Goal: Use online tool/utility: Utilize a website feature to perform a specific function

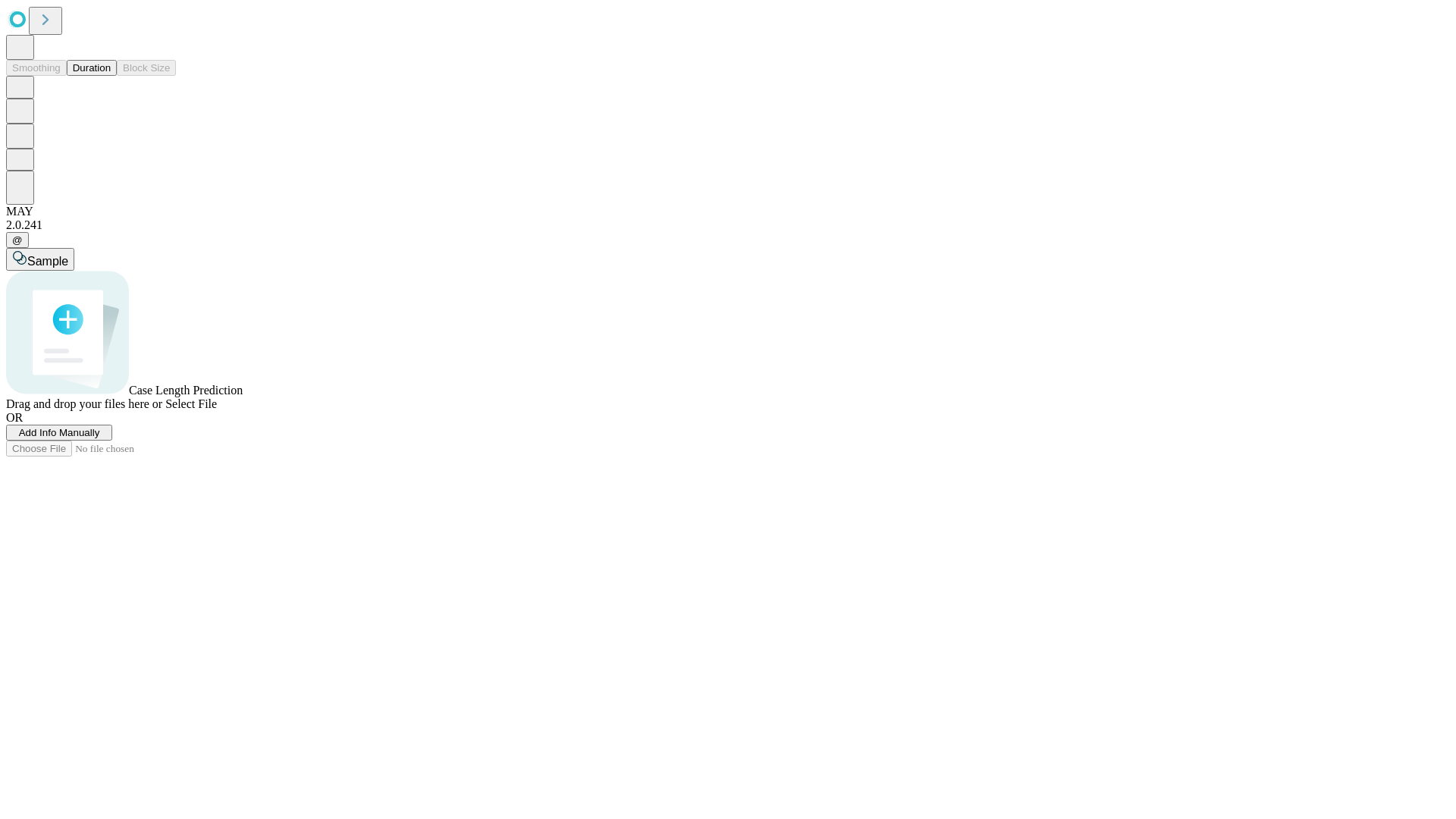
click at [100, 438] on span "Add Info Manually" at bounding box center [60, 432] width 81 height 11
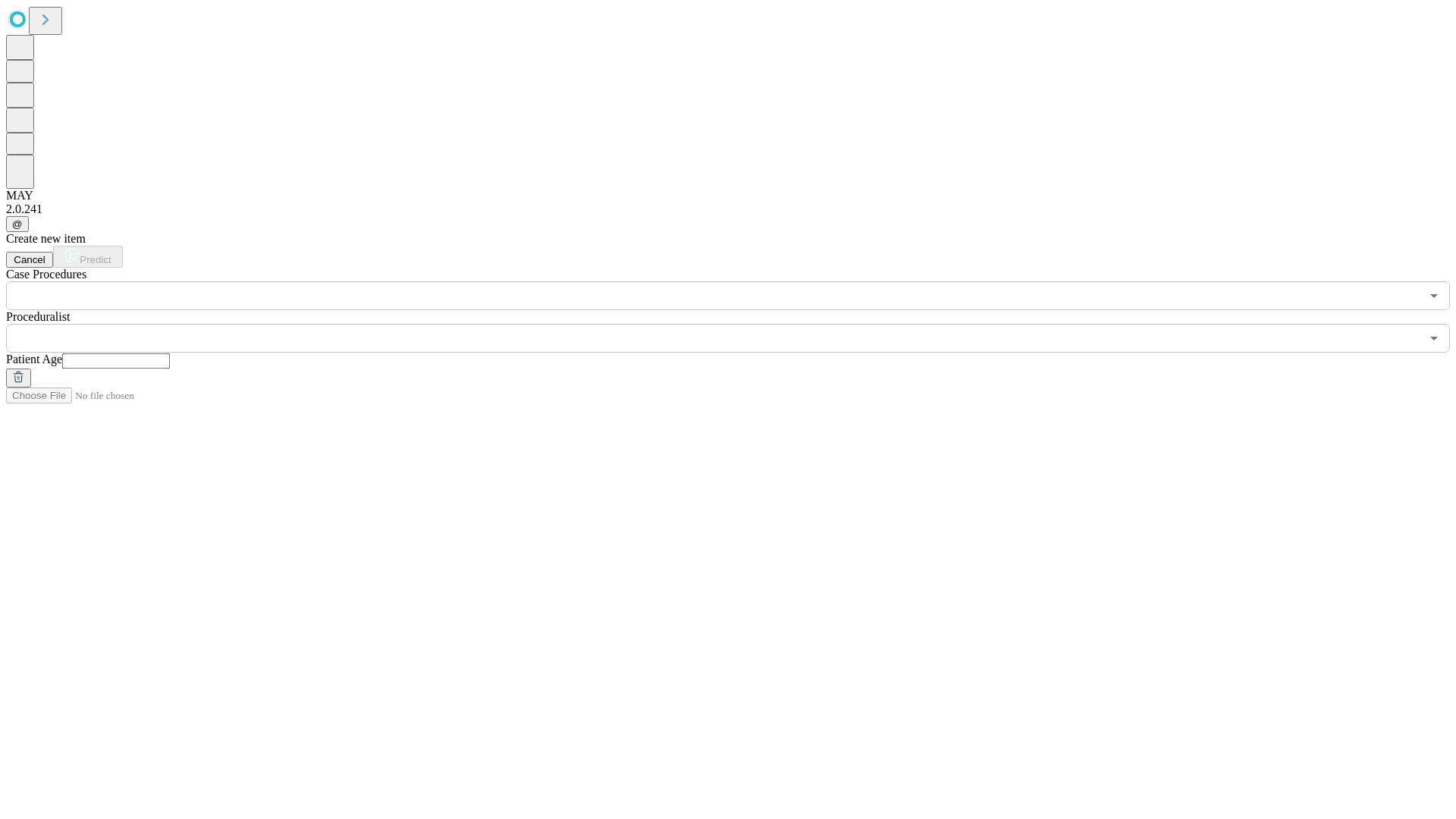
click at [170, 353] on input "text" at bounding box center [116, 361] width 108 height 16
type input "**"
click at [739, 324] on input "text" at bounding box center [713, 338] width 1415 height 29
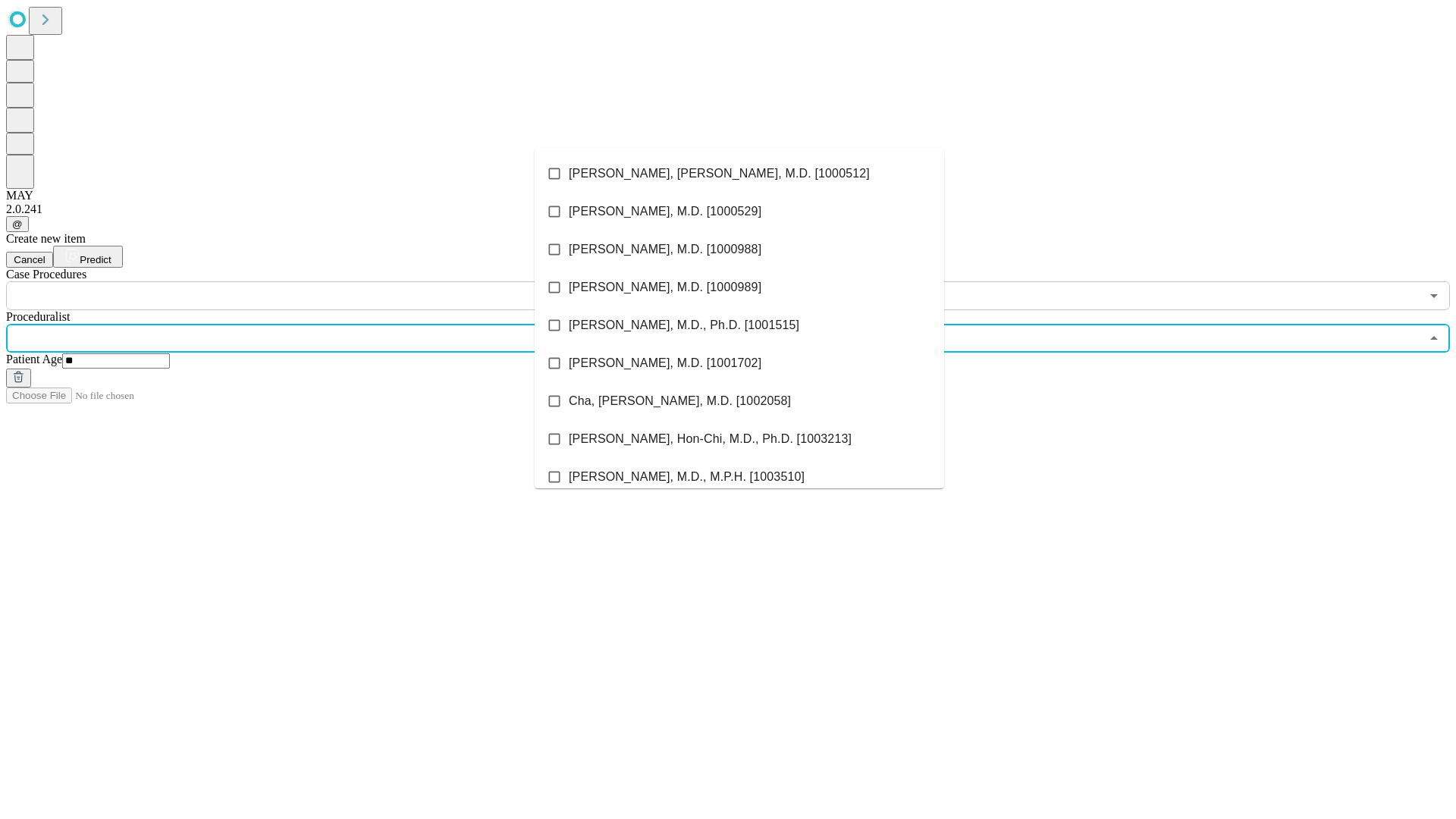
click at [740, 174] on li "[PERSON_NAME], [PERSON_NAME], M.D. [1000512]" at bounding box center [740, 174] width 410 height 38
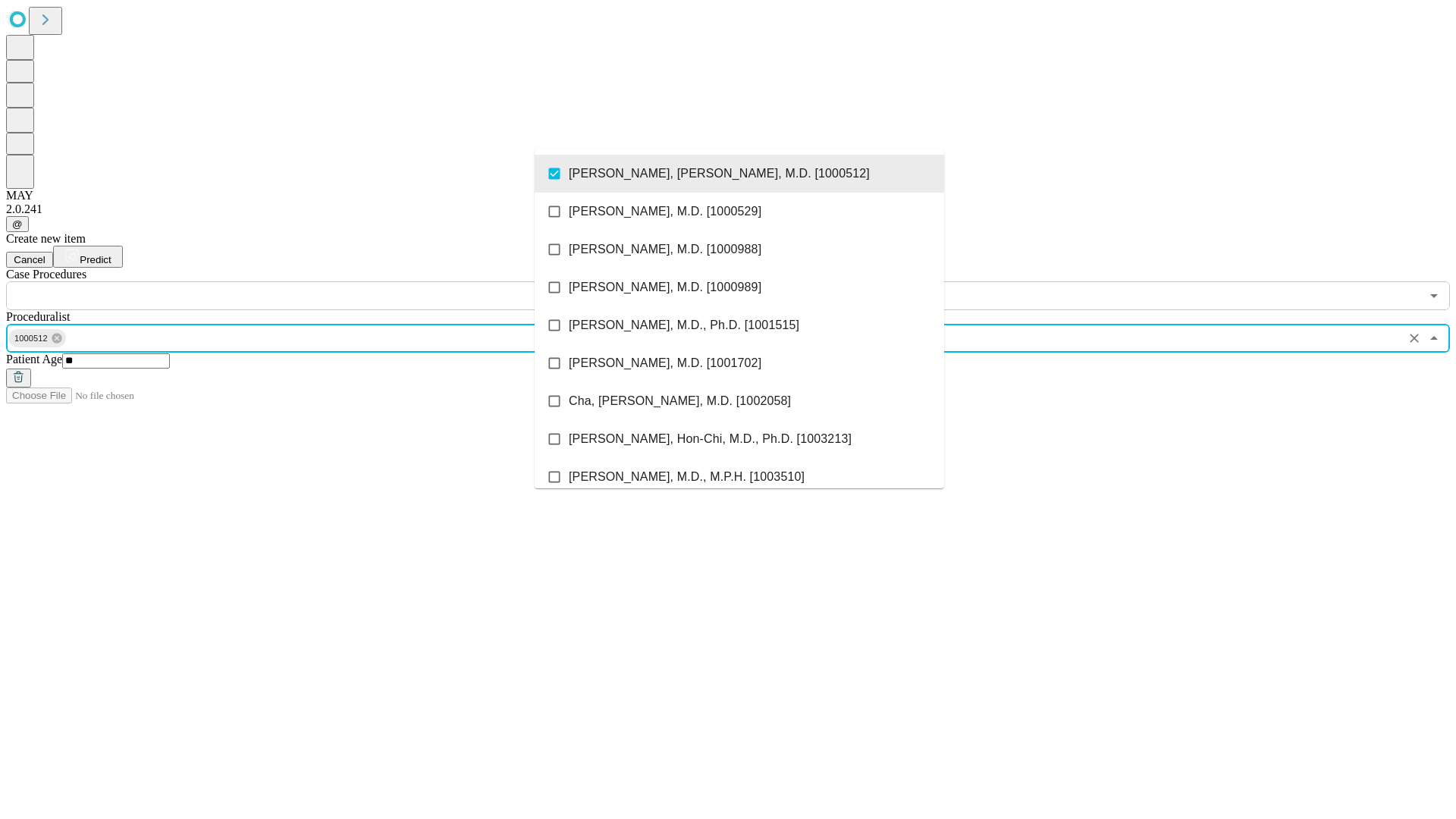
click at [319, 282] on input "text" at bounding box center [713, 295] width 1415 height 29
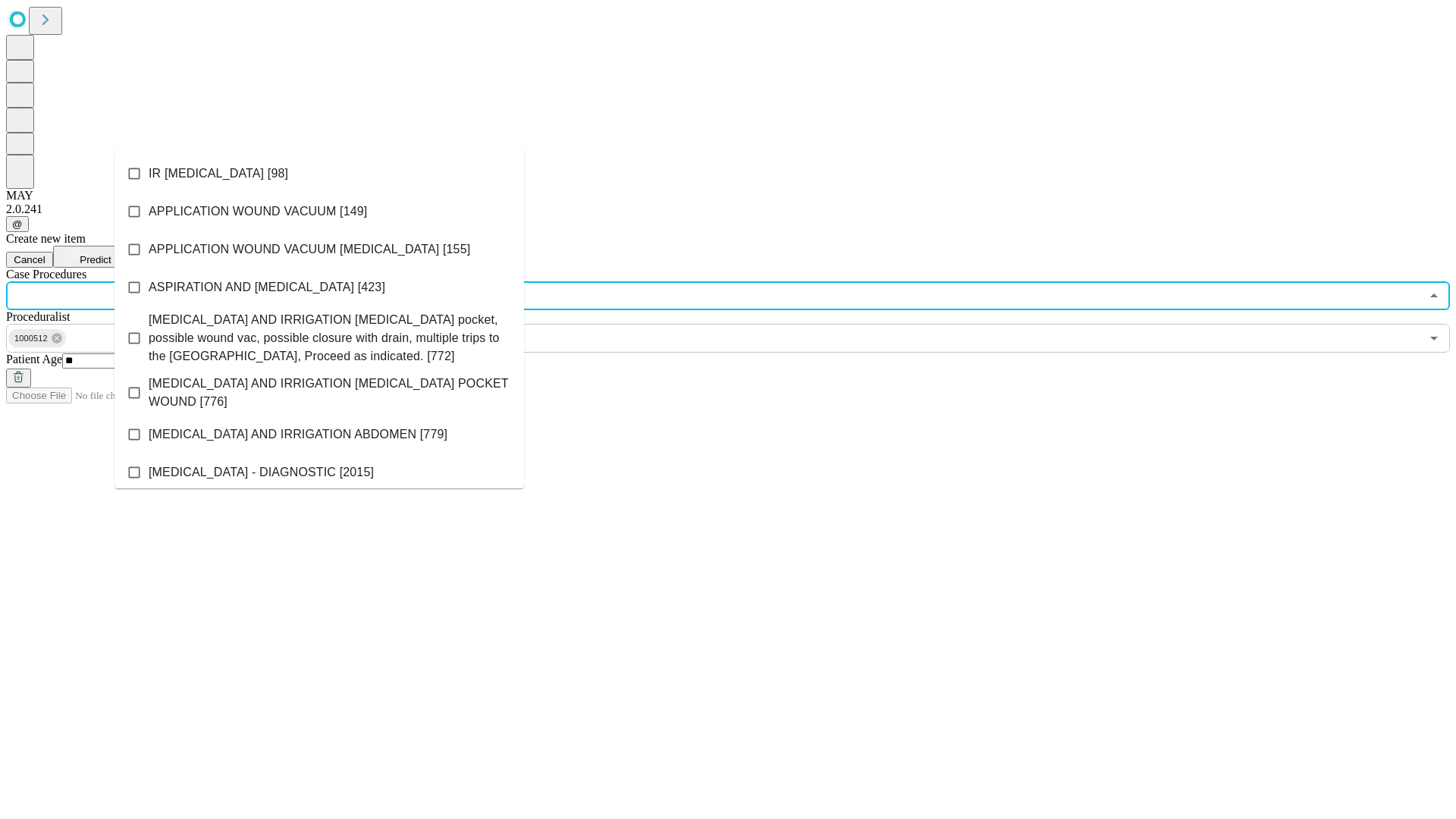
click at [320, 174] on li "IR [MEDICAL_DATA] [98]" at bounding box center [320, 174] width 410 height 38
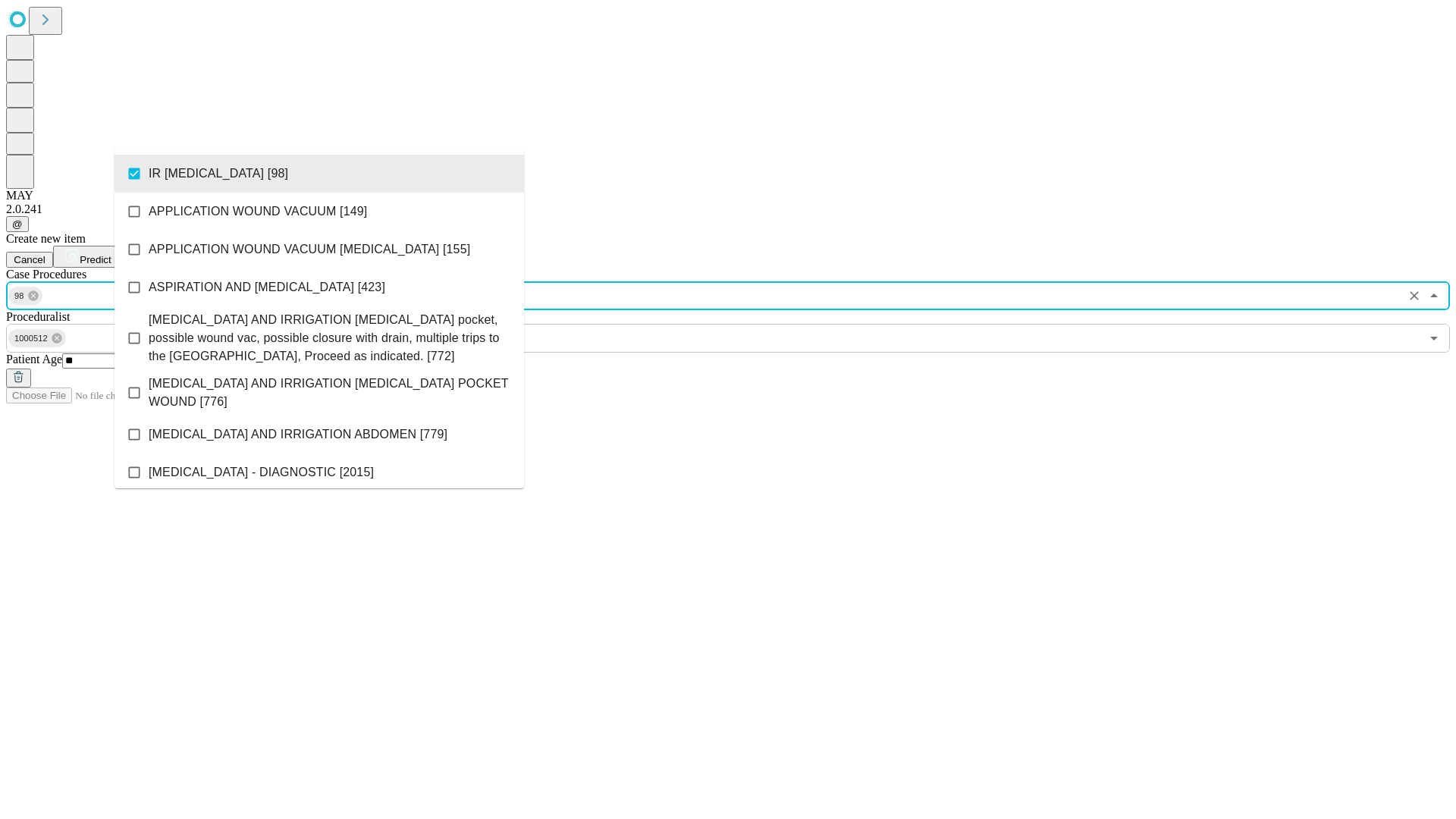
click at [111, 254] on span "Predict" at bounding box center [95, 259] width 31 height 11
